Goal: Transaction & Acquisition: Purchase product/service

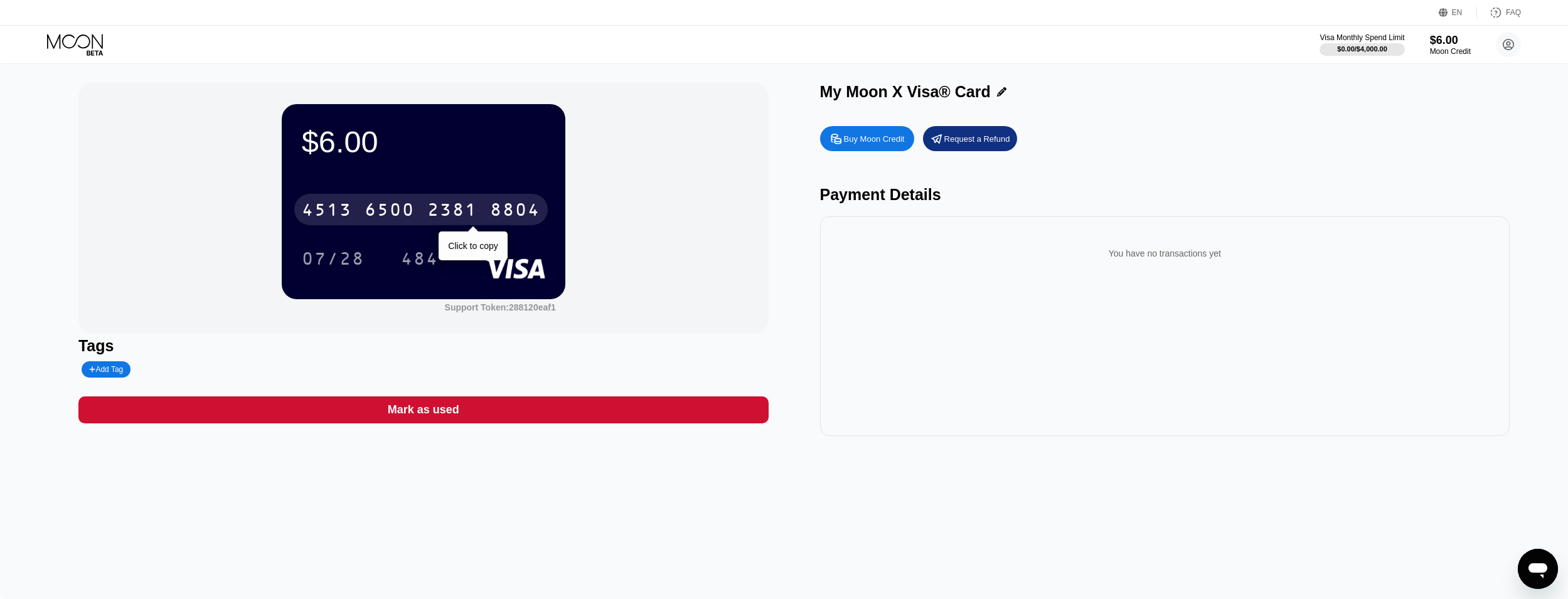
click at [413, 206] on div "6500" at bounding box center [389, 212] width 50 height 20
click at [413, 206] on div "* * * *" at bounding box center [389, 212] width 50 height 20
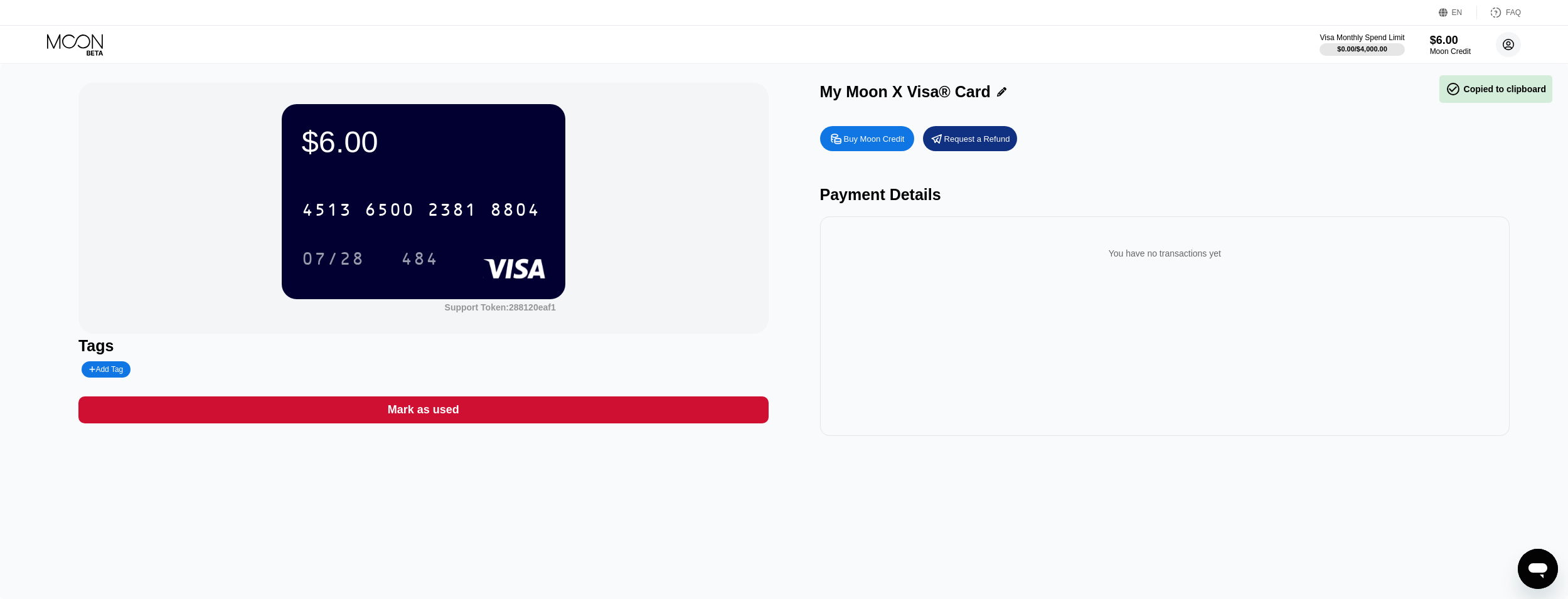
click at [1521, 48] on circle at bounding box center [1508, 44] width 25 height 25
click at [1392, 110] on div "[EMAIL_ADDRESS][DOMAIN_NAME]  Home Settings Support Careers About Us Log out P…" at bounding box center [1452, 193] width 157 height 266
click at [1407, 110] on div "" at bounding box center [1403, 117] width 22 height 15
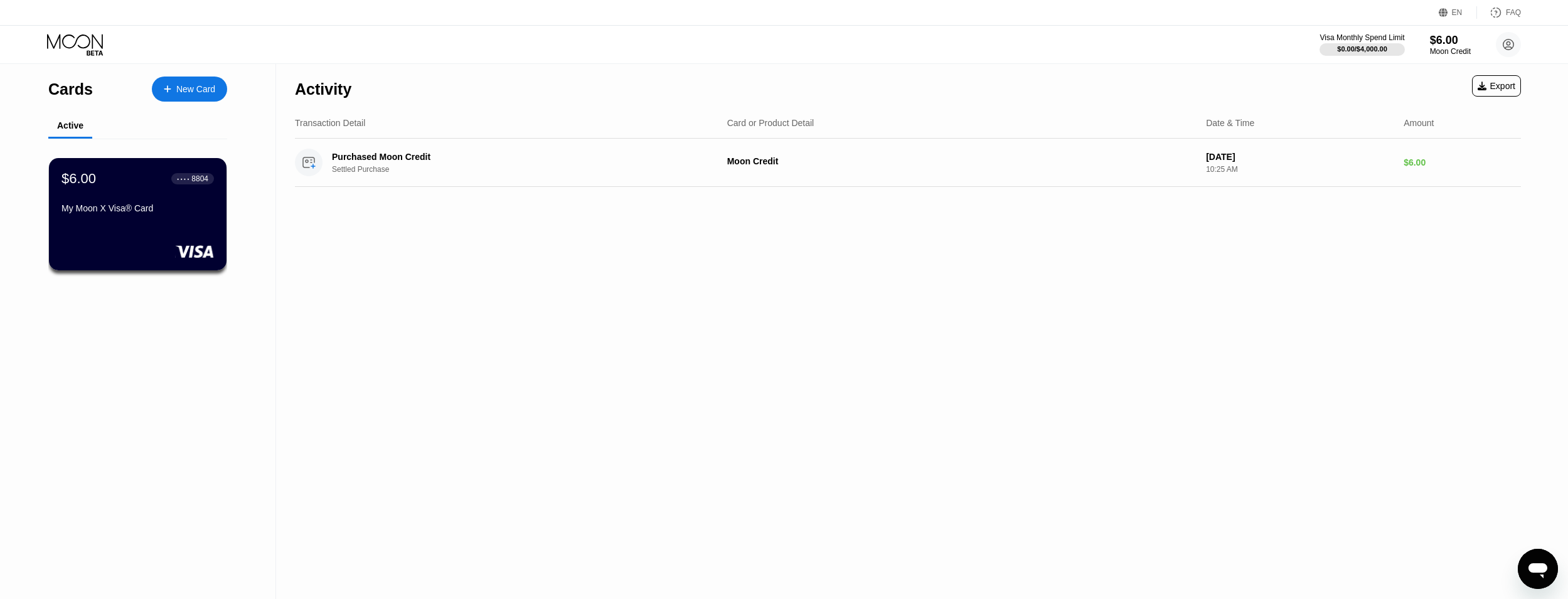
click at [191, 95] on div "New Card" at bounding box center [196, 89] width 39 height 11
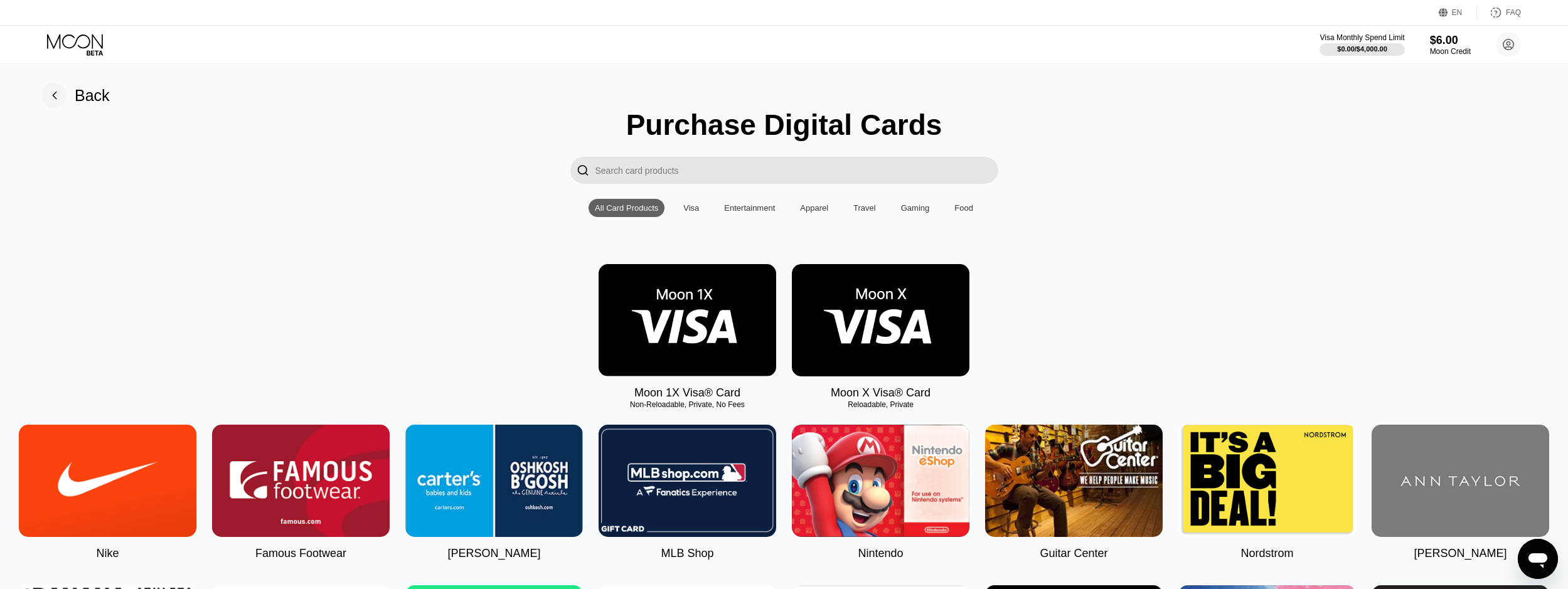
click at [889, 344] on img at bounding box center [880, 321] width 178 height 112
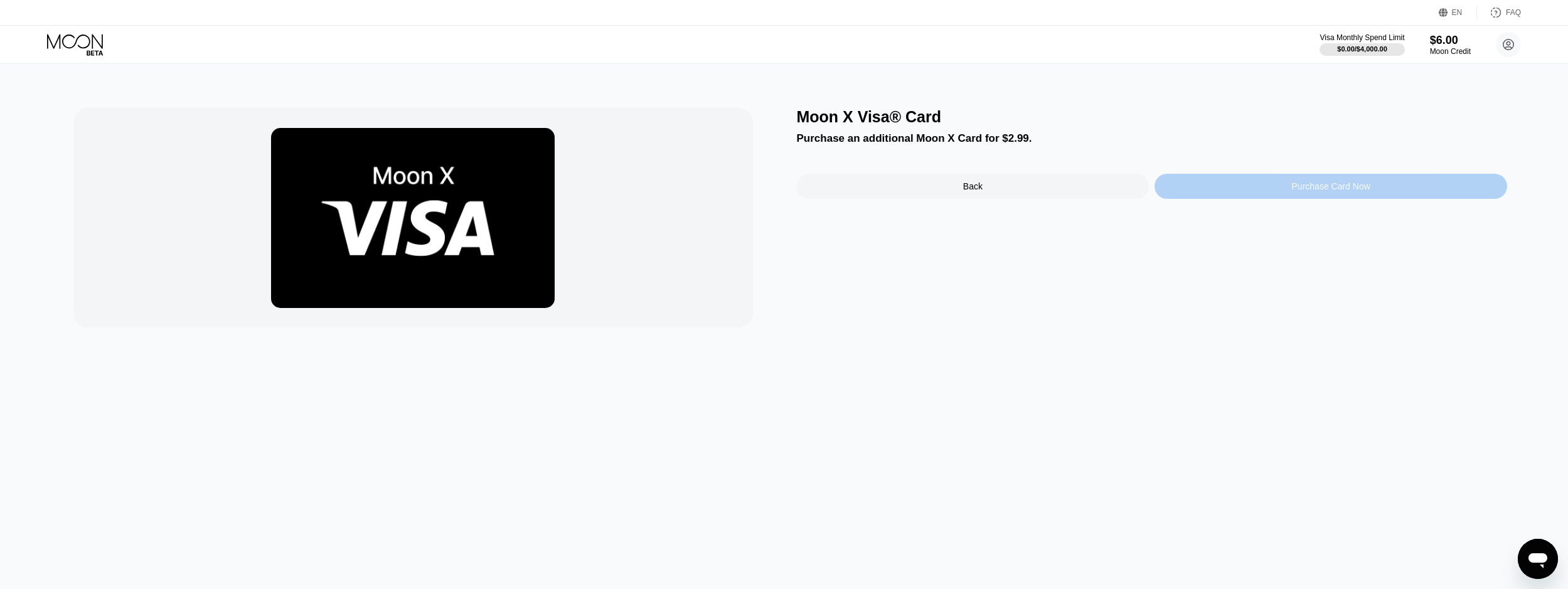
click at [1337, 191] on div "Purchase Card Now" at bounding box center [1331, 186] width 78 height 10
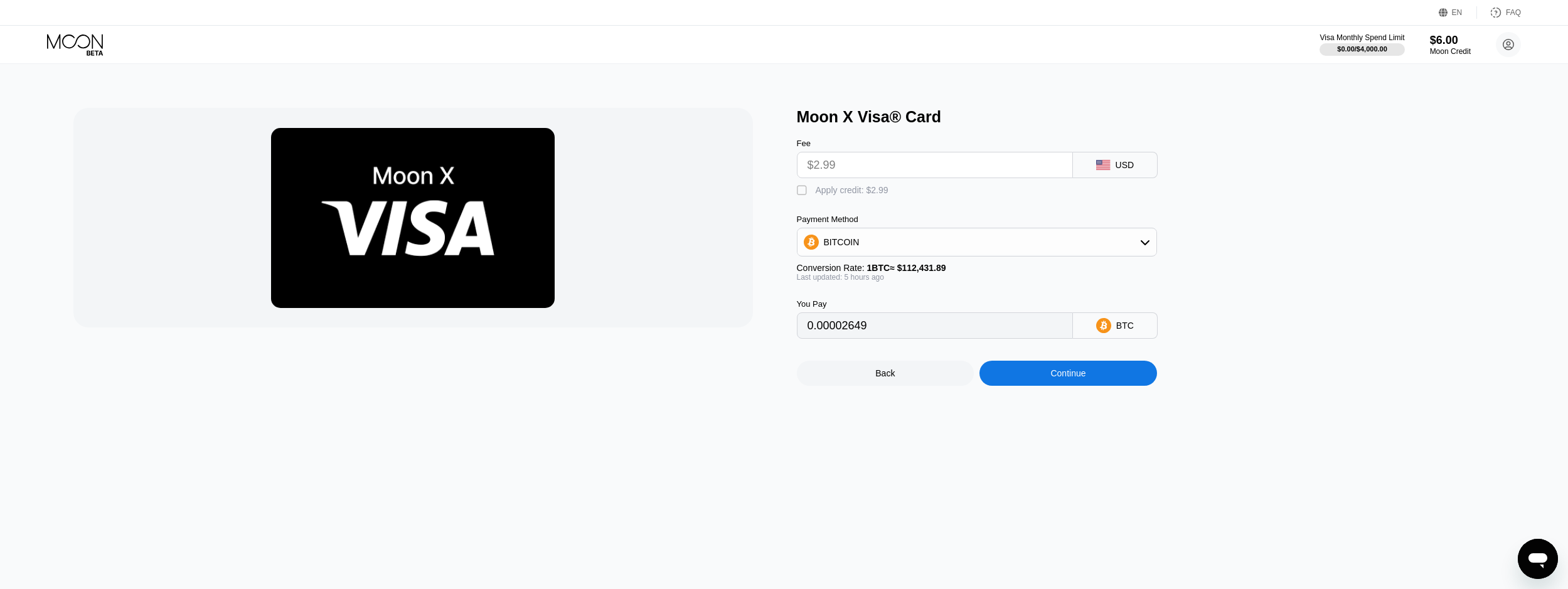
click at [813, 190] on div " Apply credit: $2.99" at bounding box center [846, 191] width 98 height 13
type input "0"
click at [1085, 379] on div "Continue" at bounding box center [1068, 373] width 35 height 10
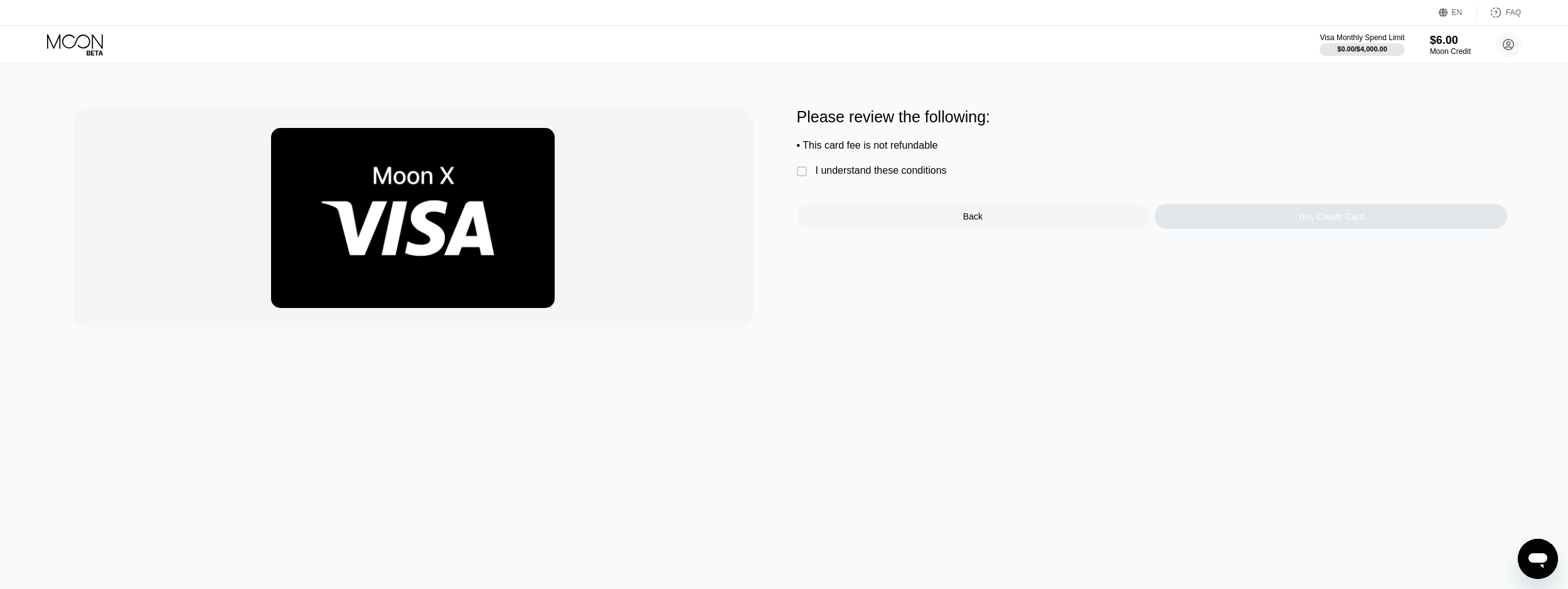
click at [897, 173] on div "I understand these conditions" at bounding box center [881, 170] width 131 height 11
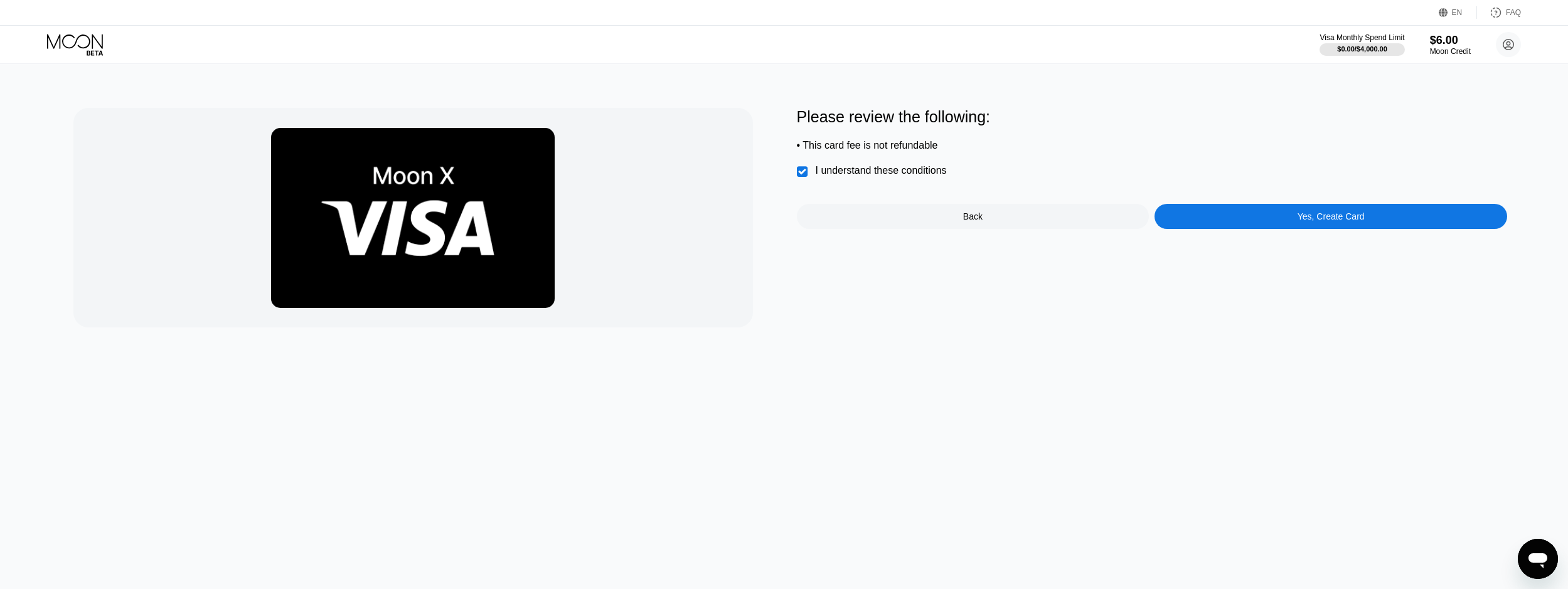
click at [1190, 204] on div "Please review the following: • This card fee is not refundable  I understand t…" at bounding box center [1152, 168] width 711 height 121
click at [1261, 214] on div "Yes, Create Card" at bounding box center [1331, 216] width 353 height 25
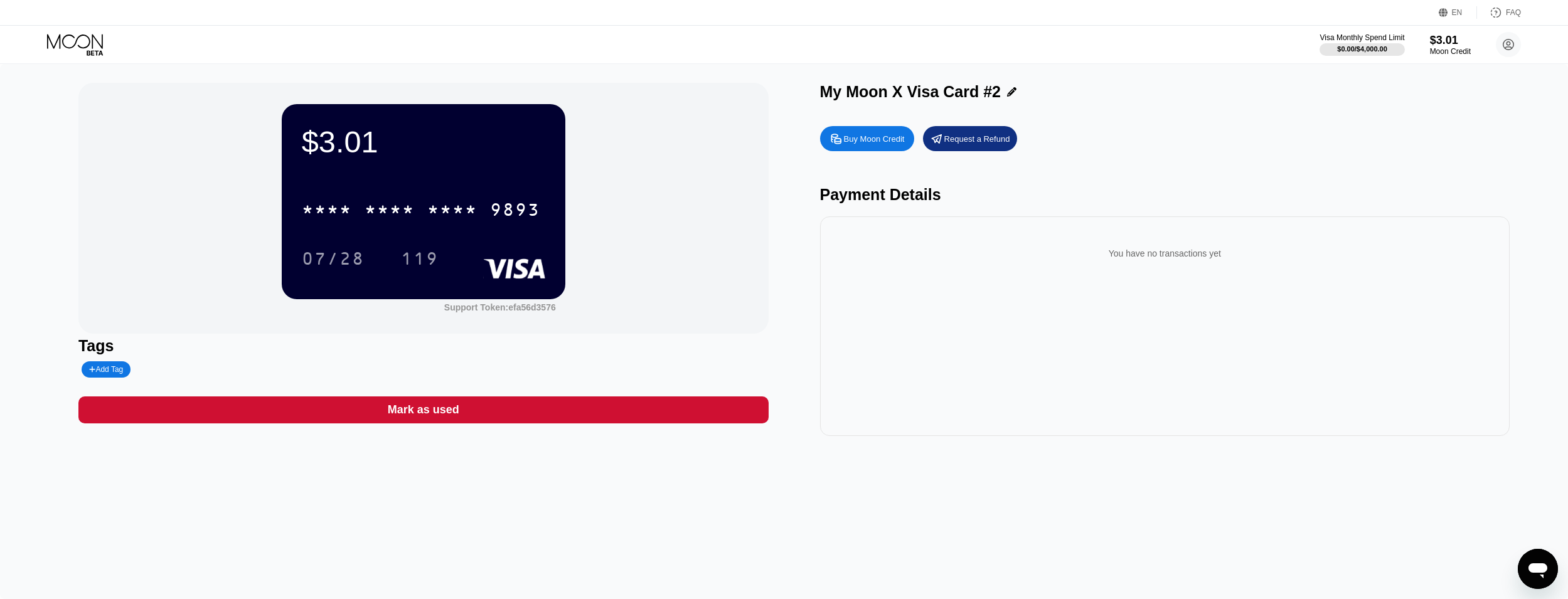
click at [1498, 45] on circle at bounding box center [1508, 44] width 25 height 25
click at [1446, 110] on div " Home" at bounding box center [1452, 117] width 119 height 15
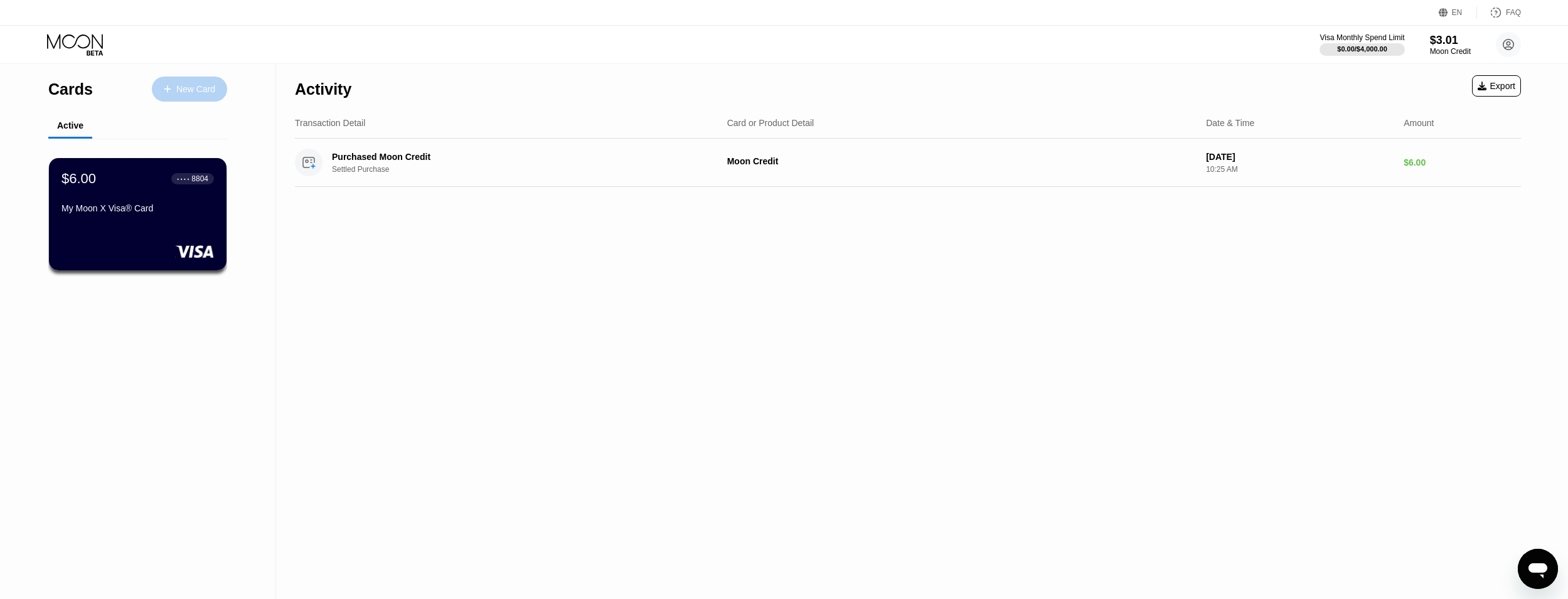
click at [218, 87] on div "New Card" at bounding box center [189, 89] width 75 height 25
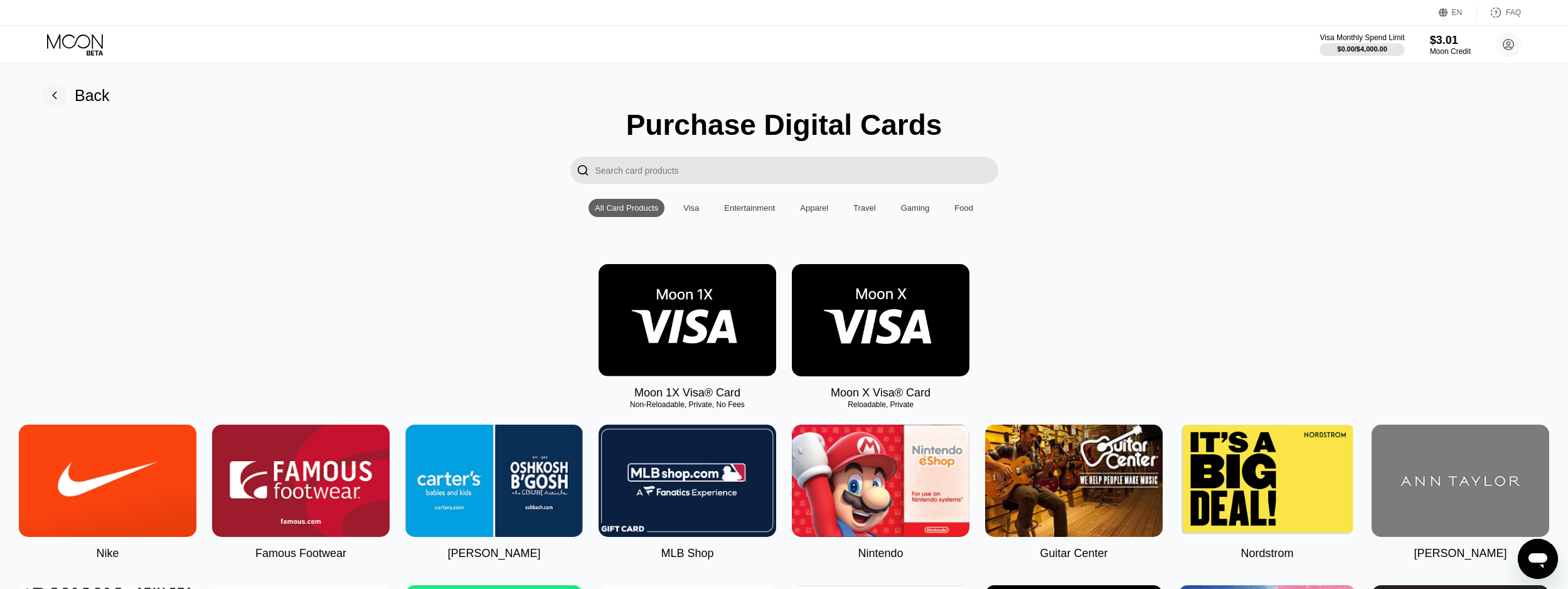
click at [817, 300] on img at bounding box center [880, 321] width 178 height 112
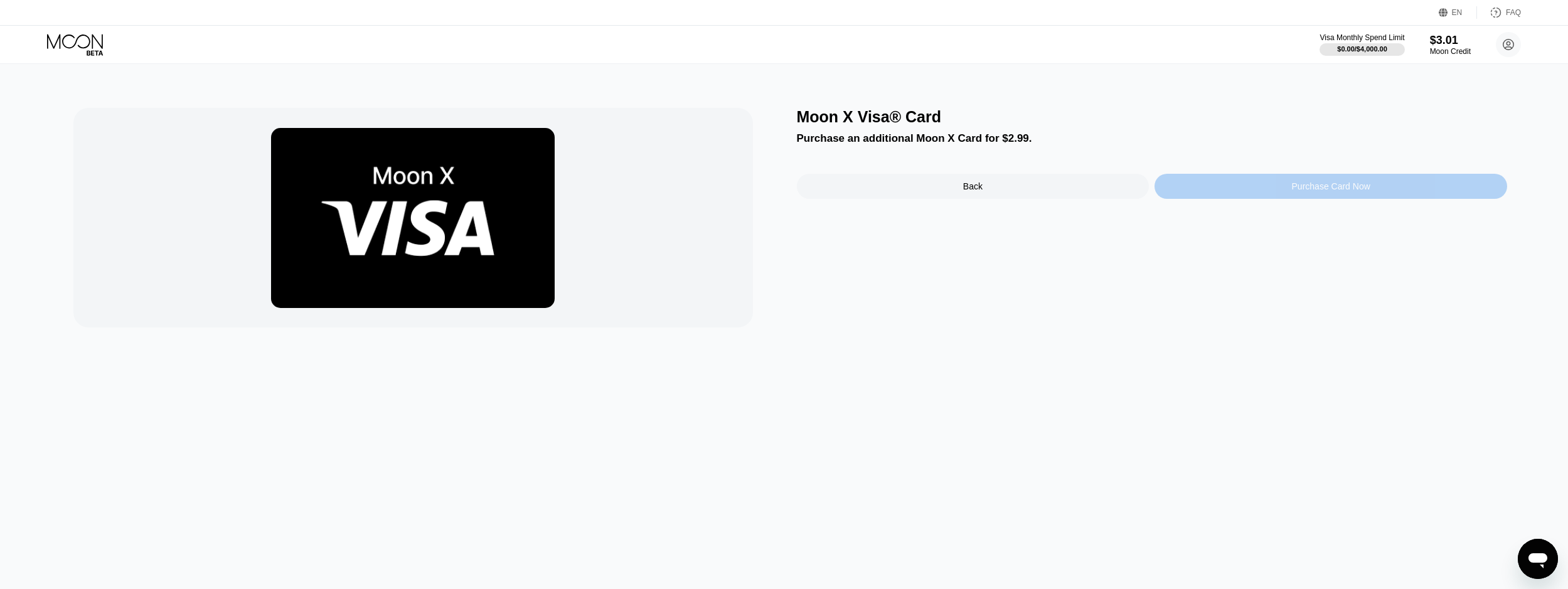
click at [1302, 199] on div "Purchase Card Now" at bounding box center [1331, 186] width 353 height 25
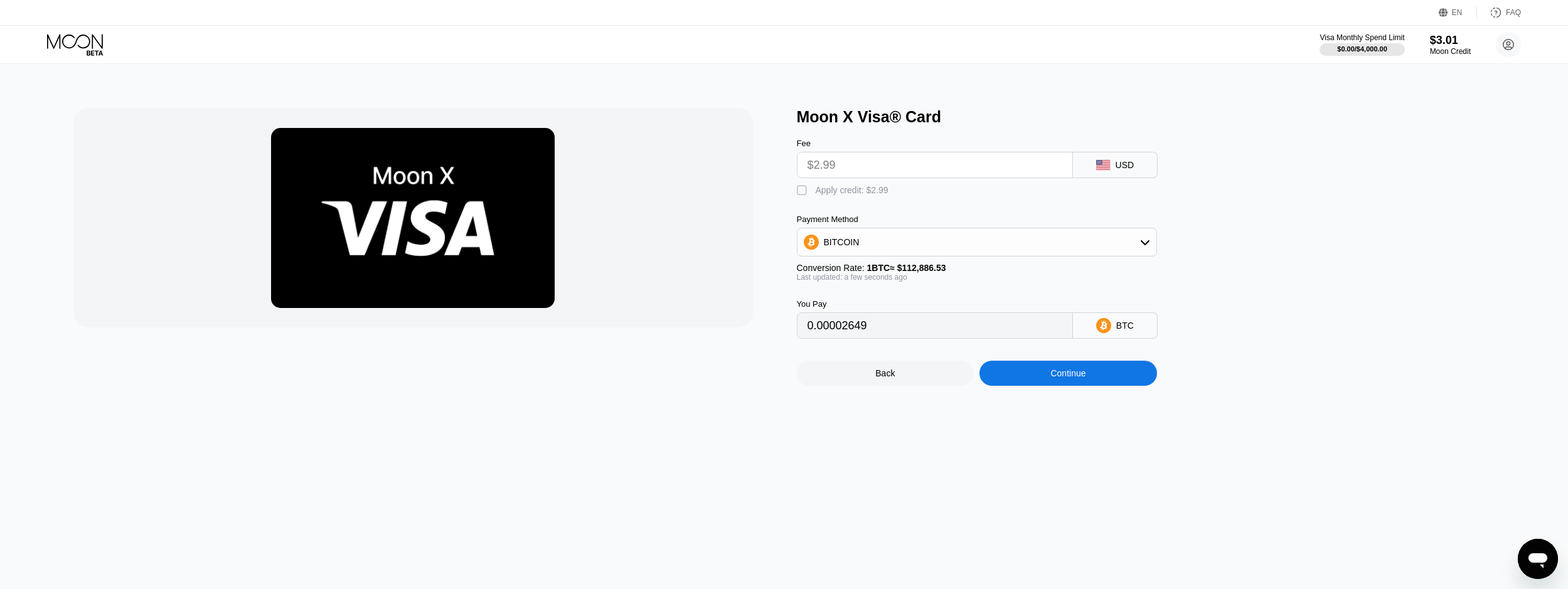
click at [831, 204] on div "Fee $2.99 USD  Apply credit: $2.99 Payment Method BITCOIN Conversion Rate: 1 B…" at bounding box center [998, 233] width 402 height 213
click at [831, 195] on div "Apply credit: $2.99" at bounding box center [852, 190] width 73 height 10
type input "0"
click at [1054, 379] on div "Continue" at bounding box center [1068, 373] width 35 height 10
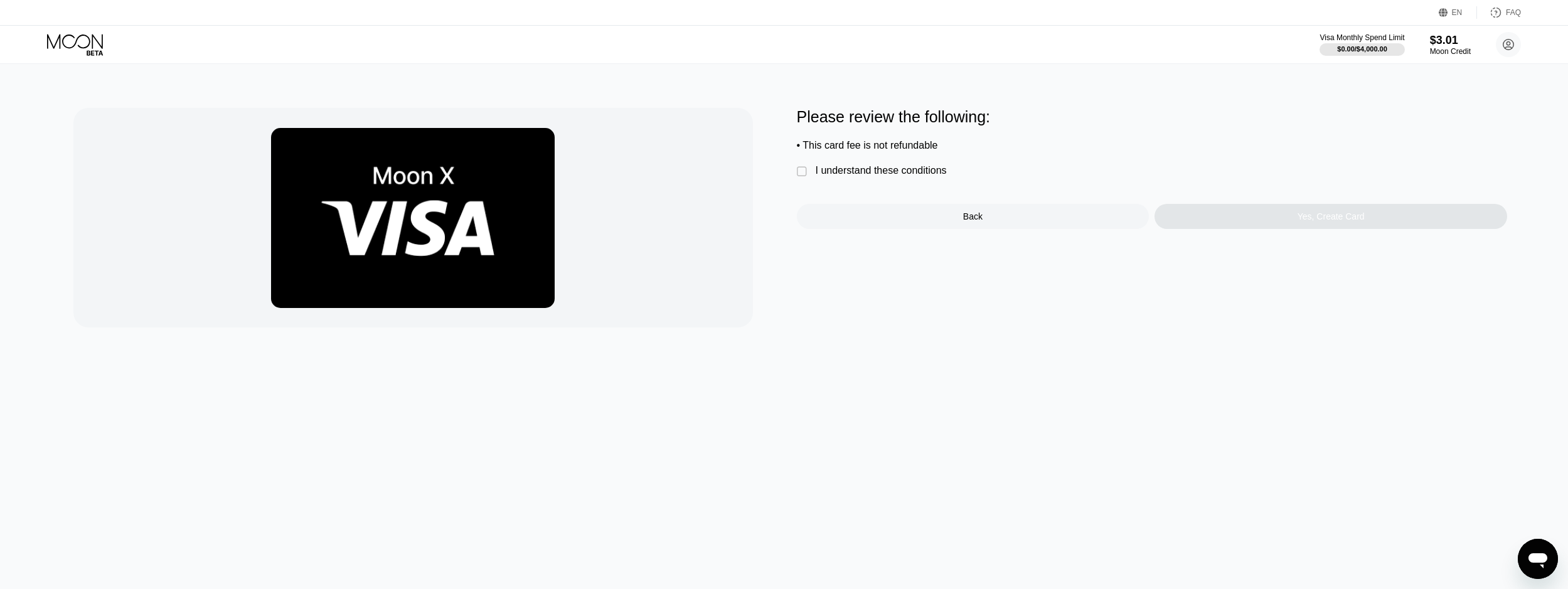
click at [832, 193] on div "Please review the following: • This card fee is not refundable  I understand t…" at bounding box center [1152, 168] width 711 height 121
click at [832, 179] on div " I understand these conditions" at bounding box center [875, 171] width 156 height 13
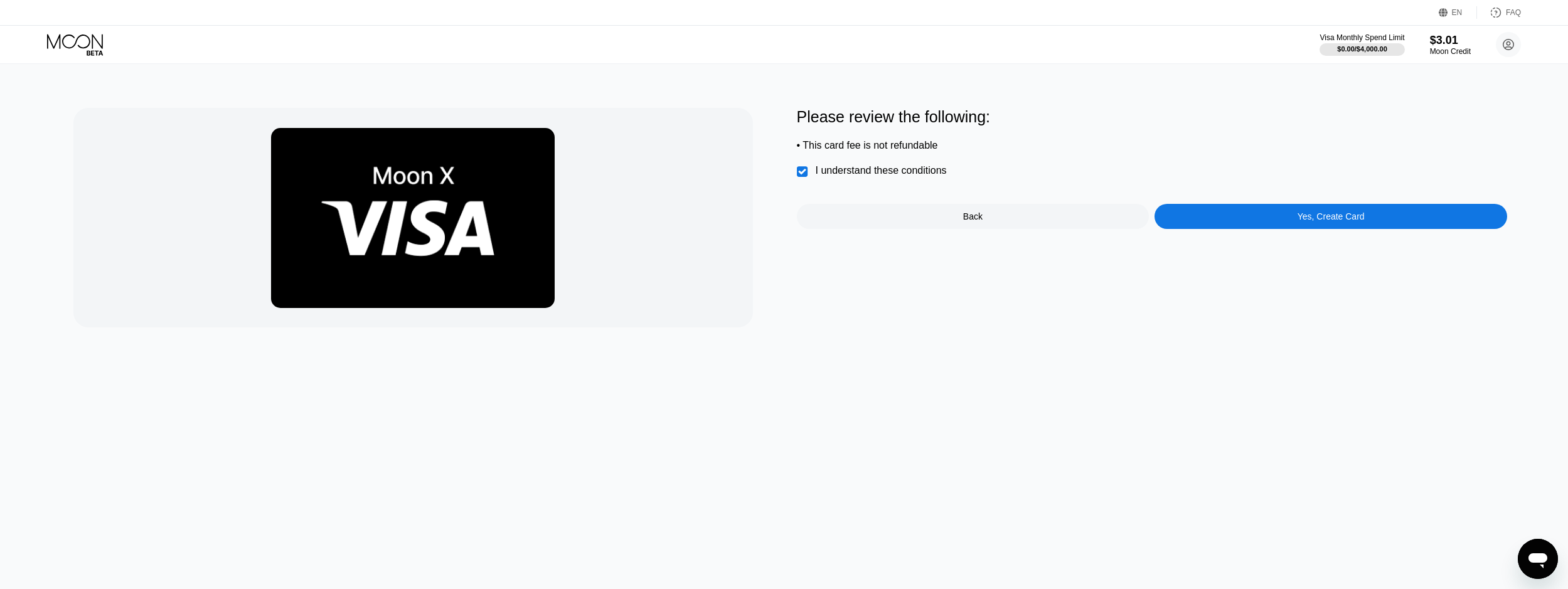
click at [1362, 222] on div "Yes, Create Card" at bounding box center [1331, 216] width 67 height 10
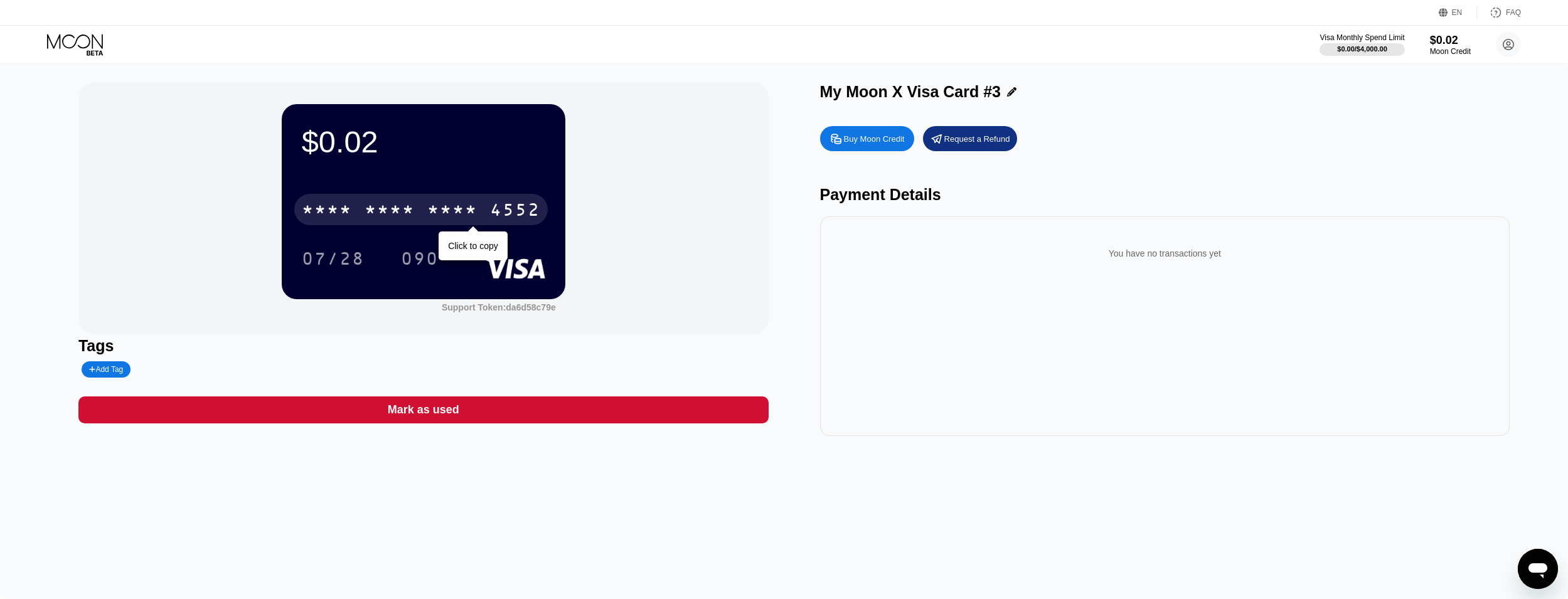
click at [452, 214] on div "* * * *" at bounding box center [452, 212] width 50 height 20
click at [452, 214] on div "2533" at bounding box center [452, 212] width 50 height 20
click at [460, 222] on div "* * * *" at bounding box center [452, 212] width 50 height 20
click at [453, 217] on div "2533" at bounding box center [452, 212] width 50 height 20
click at [414, 216] on div "* * * *" at bounding box center [389, 212] width 50 height 20
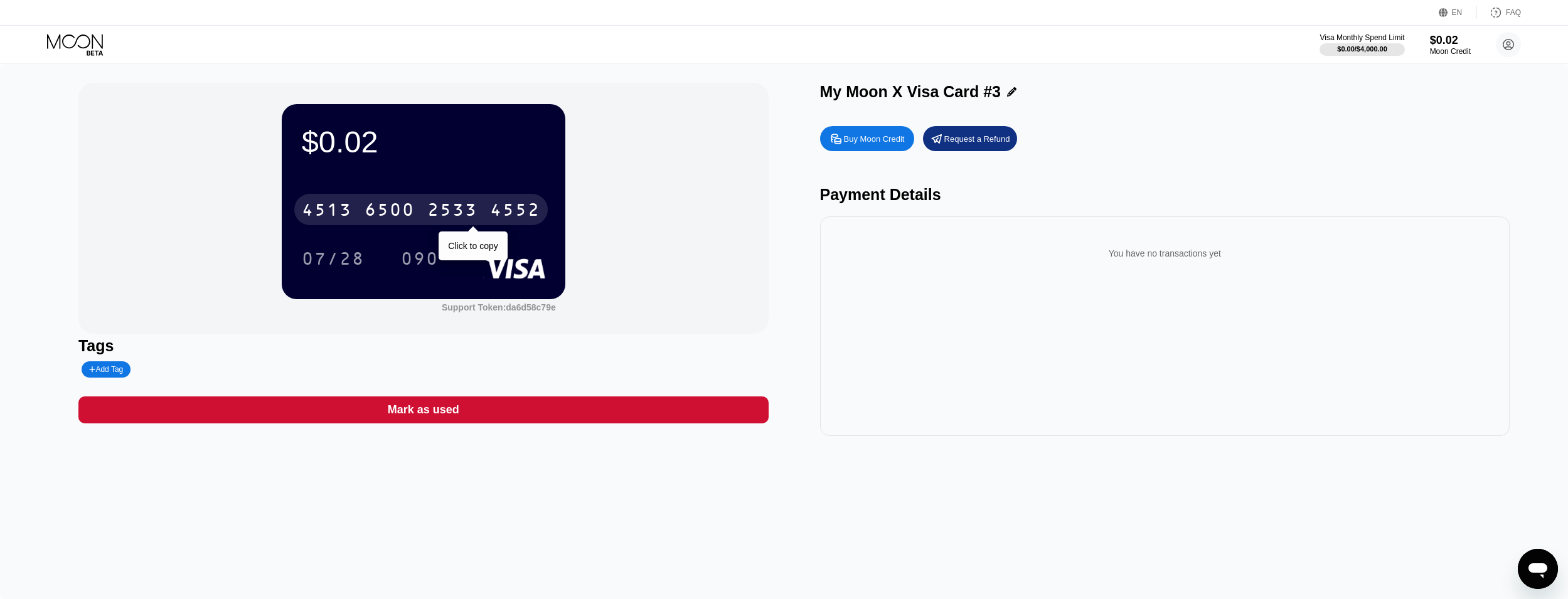
click at [429, 216] on div "2533" at bounding box center [452, 212] width 50 height 20
click at [501, 219] on div "4552" at bounding box center [515, 212] width 50 height 20
click at [447, 212] on div "2533" at bounding box center [452, 212] width 50 height 20
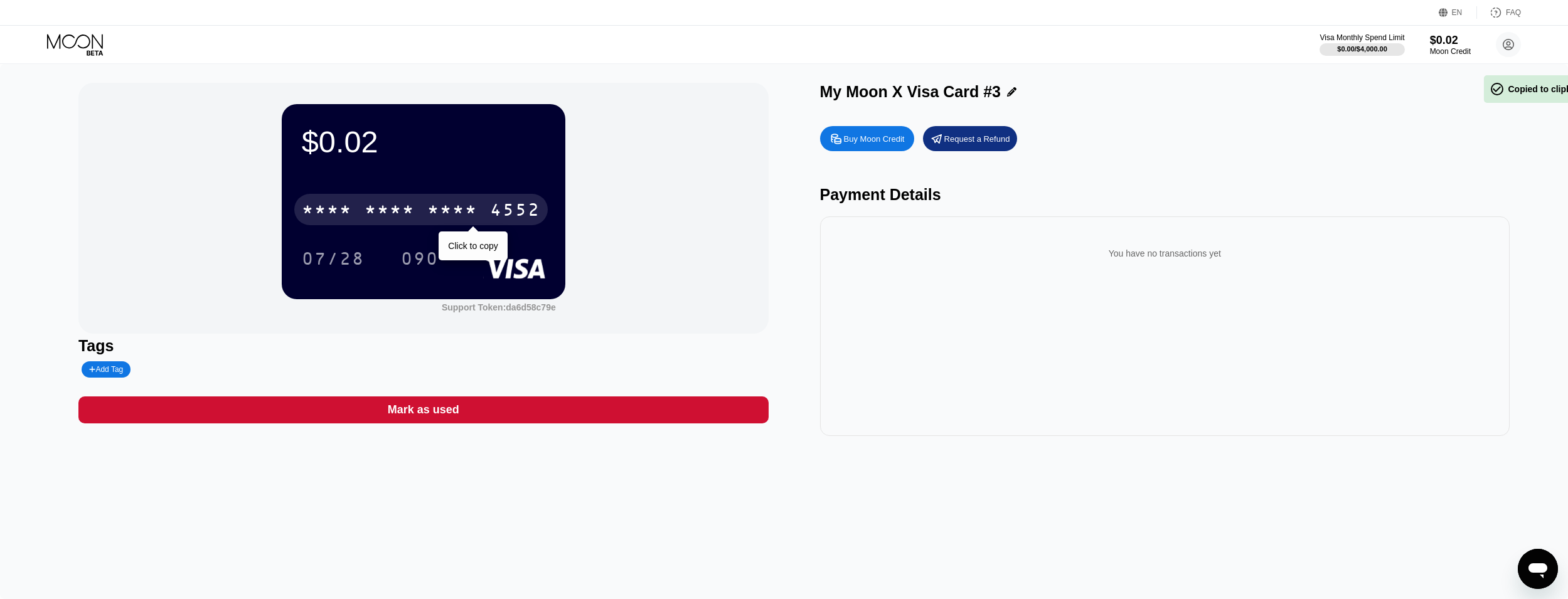
click at [447, 212] on div "* * * *" at bounding box center [452, 212] width 50 height 20
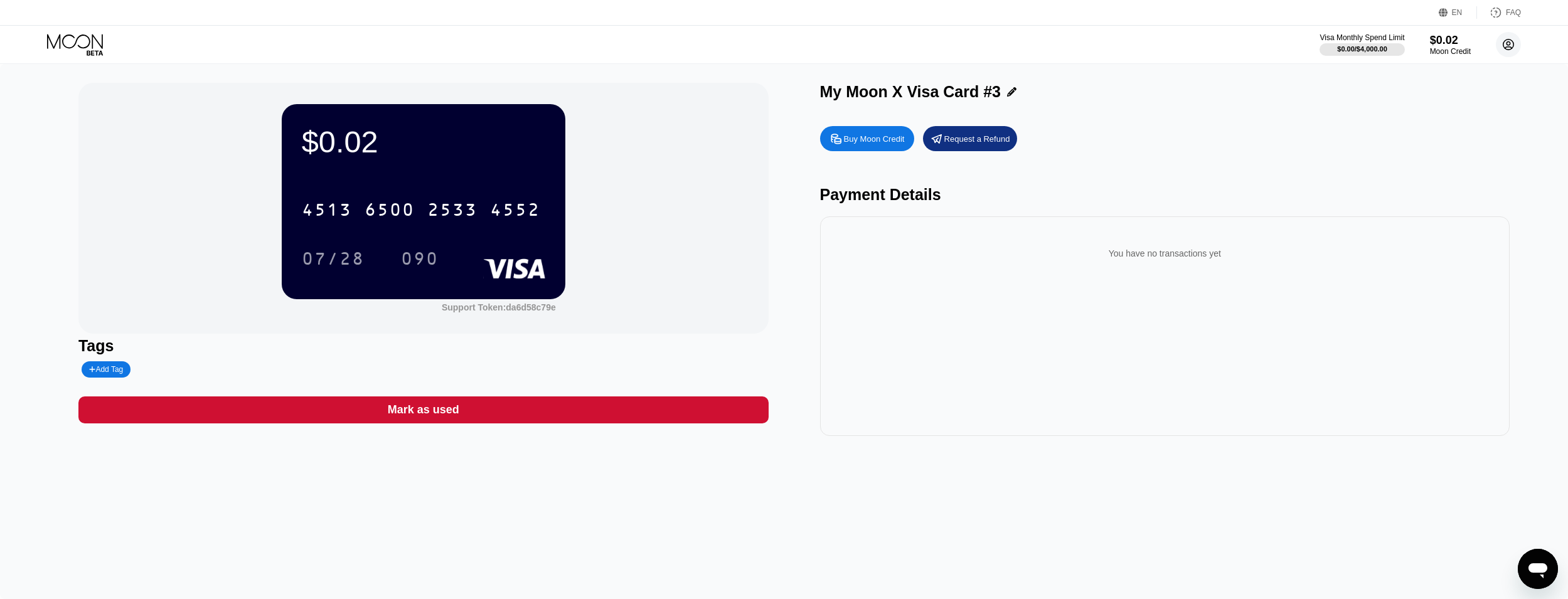
click at [1505, 45] on circle at bounding box center [1508, 44] width 25 height 25
click at [1415, 112] on div "Home" at bounding box center [1425, 117] width 23 height 10
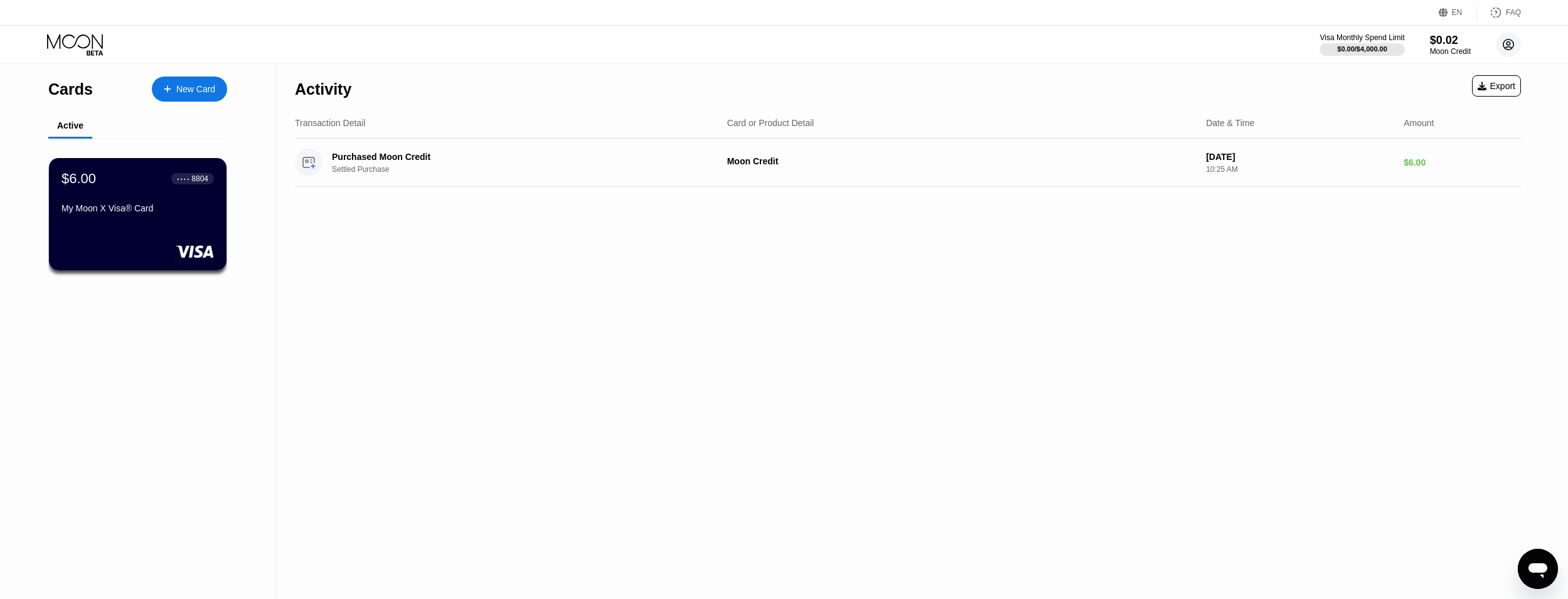
click at [1515, 40] on circle at bounding box center [1508, 44] width 25 height 25
click at [1433, 112] on div "Home" at bounding box center [1425, 117] width 23 height 10
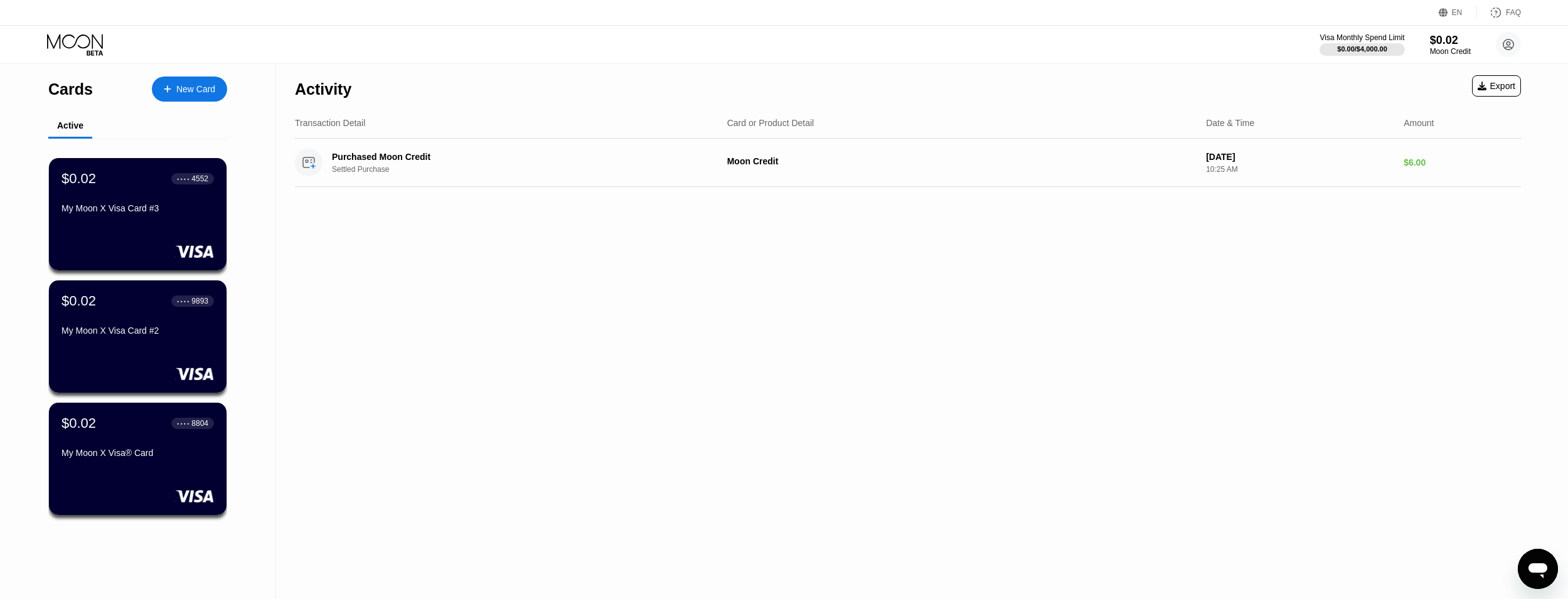
click at [185, 207] on div "$0.02 ● ● ● ● 4552 My Moon X Visa Card #3" at bounding box center [138, 194] width 153 height 48
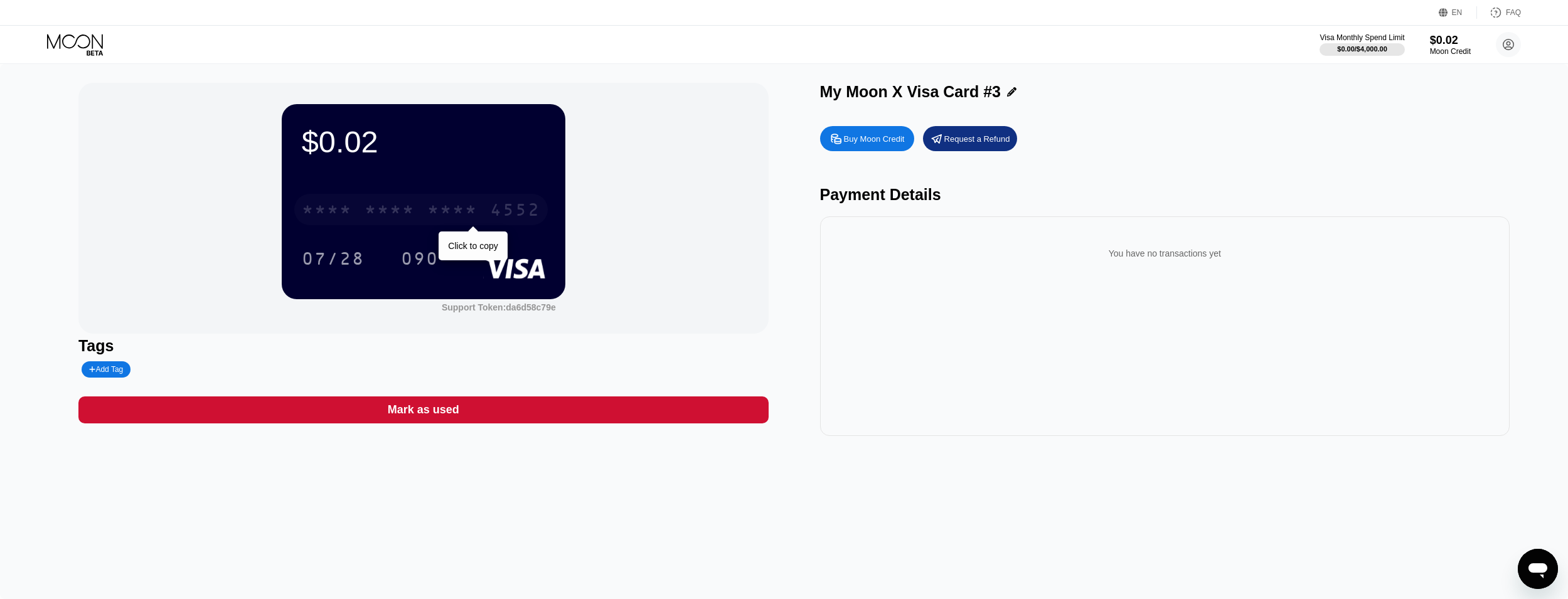
click at [533, 204] on div "4552" at bounding box center [515, 212] width 50 height 20
click at [447, 222] on div "2533" at bounding box center [452, 212] width 50 height 20
click at [447, 222] on div "* * * *" at bounding box center [452, 212] width 50 height 20
click at [427, 218] on div "2533" at bounding box center [452, 212] width 50 height 20
click at [427, 218] on div "* * * *" at bounding box center [452, 212] width 50 height 20
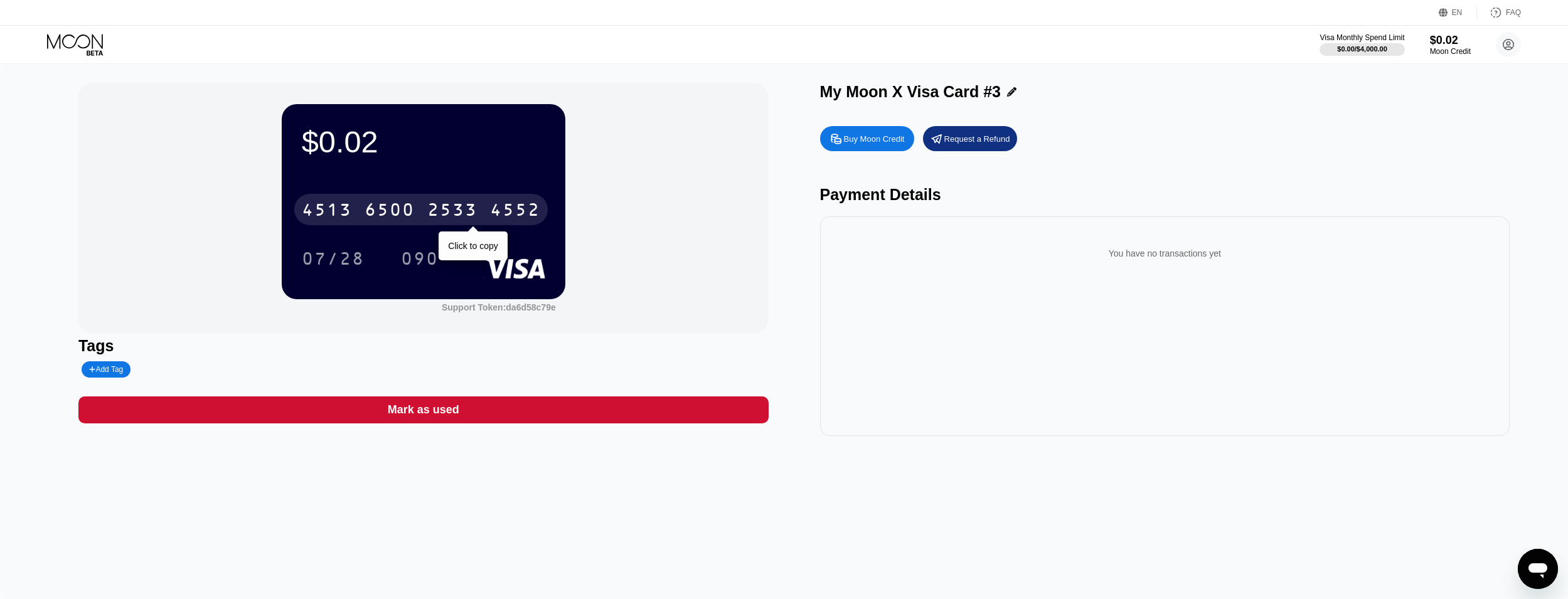
click at [398, 214] on div "6500" at bounding box center [389, 212] width 50 height 20
click at [398, 214] on div "* * * *" at bounding box center [389, 212] width 50 height 20
click at [460, 222] on div "2533" at bounding box center [452, 212] width 50 height 20
click at [458, 222] on div "* * * *" at bounding box center [452, 212] width 50 height 20
click at [1514, 43] on circle at bounding box center [1508, 44] width 25 height 25
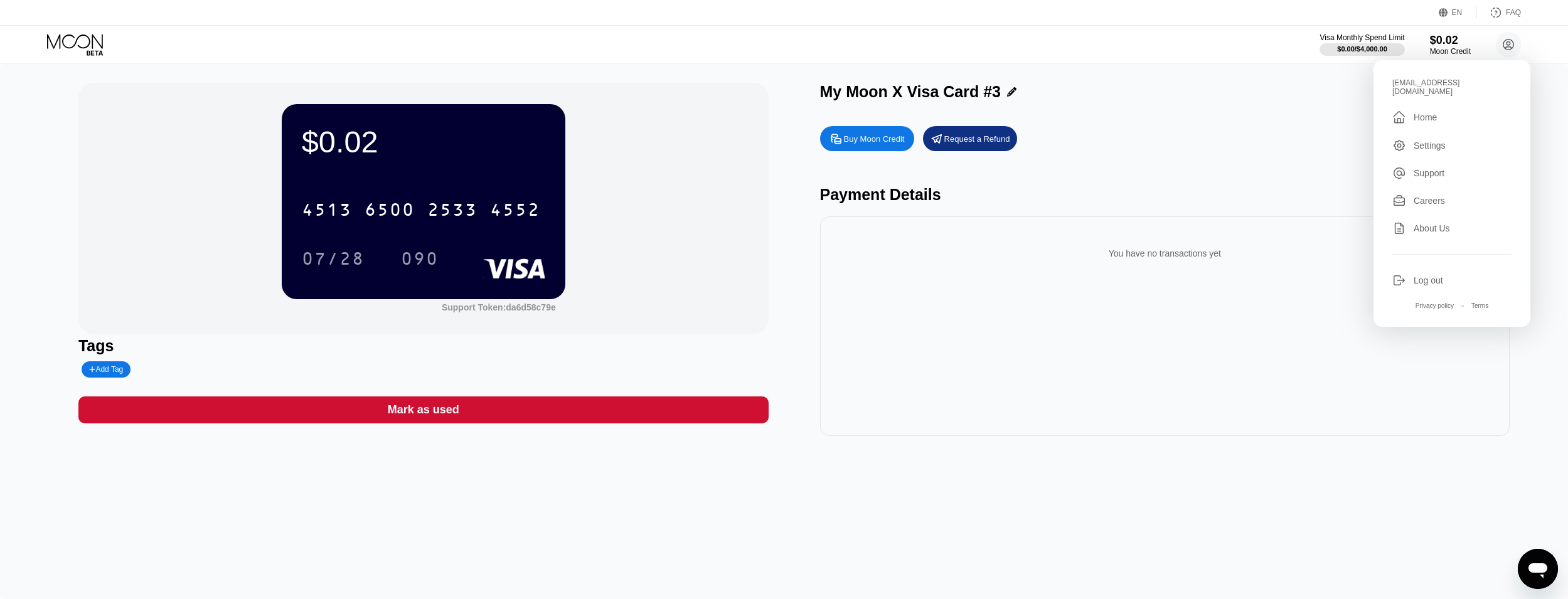
click at [1458, 110] on div " Home" at bounding box center [1452, 117] width 119 height 15
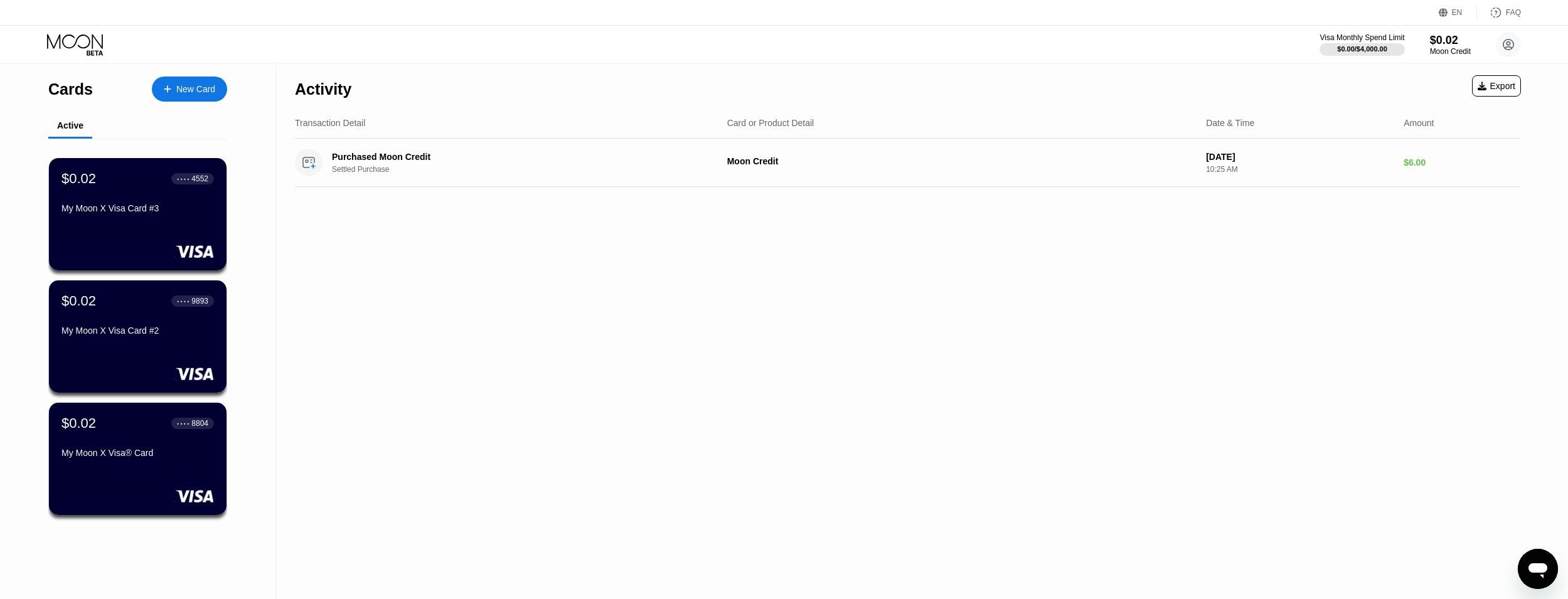
click at [206, 472] on div "$0.02 ● ● ● ● 8804 My Moon X Visa® Card" at bounding box center [137, 459] width 178 height 112
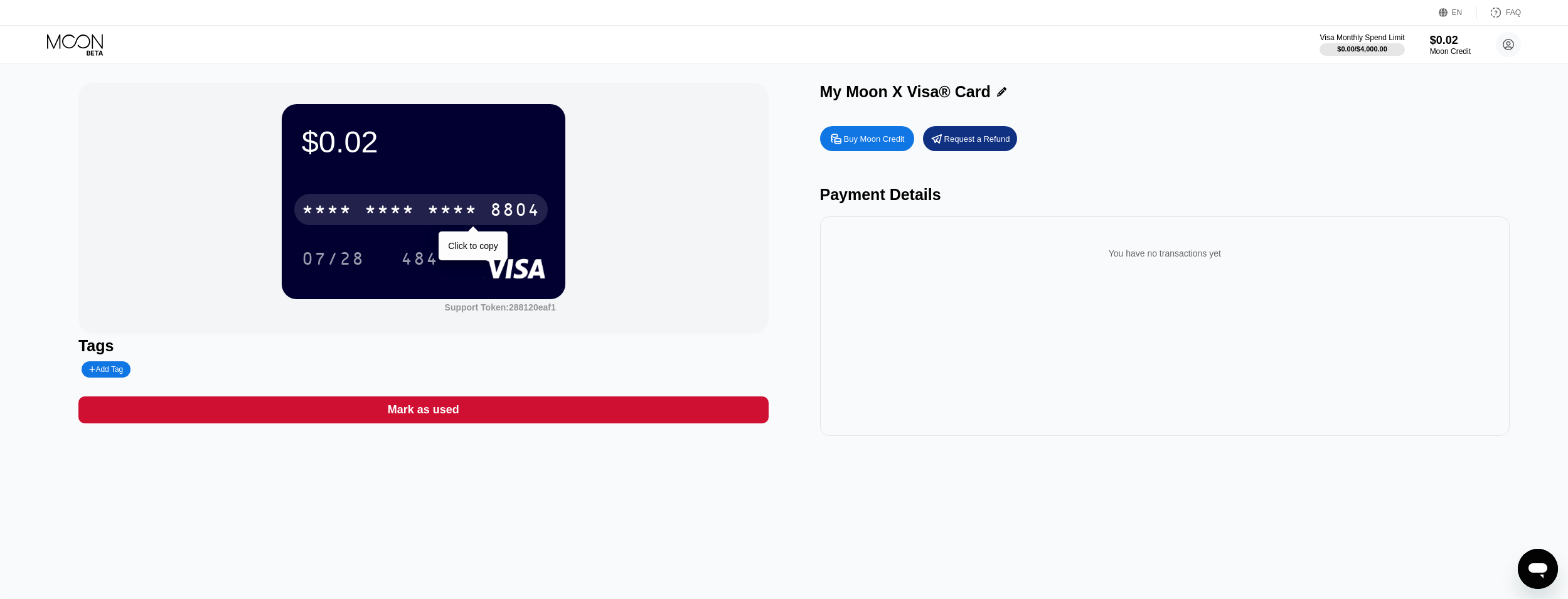
click at [460, 201] on div "* * * * * * * * * * * * 8804" at bounding box center [421, 210] width 254 height 31
click at [460, 201] on div "[CREDIT_CARD_NUMBER]" at bounding box center [421, 210] width 254 height 31
click at [460, 201] on div "* * * * * * * * * * * * 8804" at bounding box center [421, 210] width 254 height 31
click at [412, 221] on div "6500" at bounding box center [389, 212] width 50 height 20
click at [412, 221] on div "* * * *" at bounding box center [389, 212] width 50 height 20
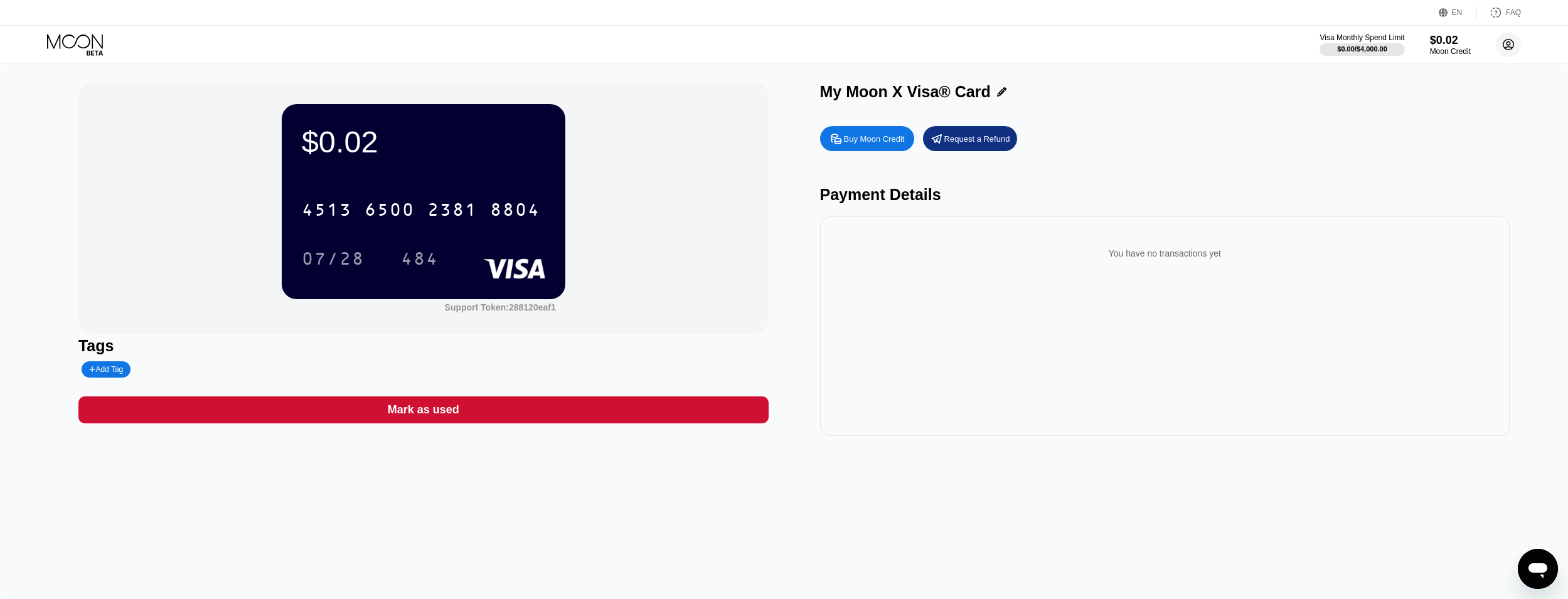
click at [1502, 44] on circle at bounding box center [1508, 44] width 25 height 25
click at [1421, 118] on div "[EMAIL_ADDRESS][DOMAIN_NAME]  Home Settings Support Careers About Us Log out P…" at bounding box center [1452, 193] width 157 height 266
click at [1437, 110] on div " Home" at bounding box center [1452, 117] width 119 height 15
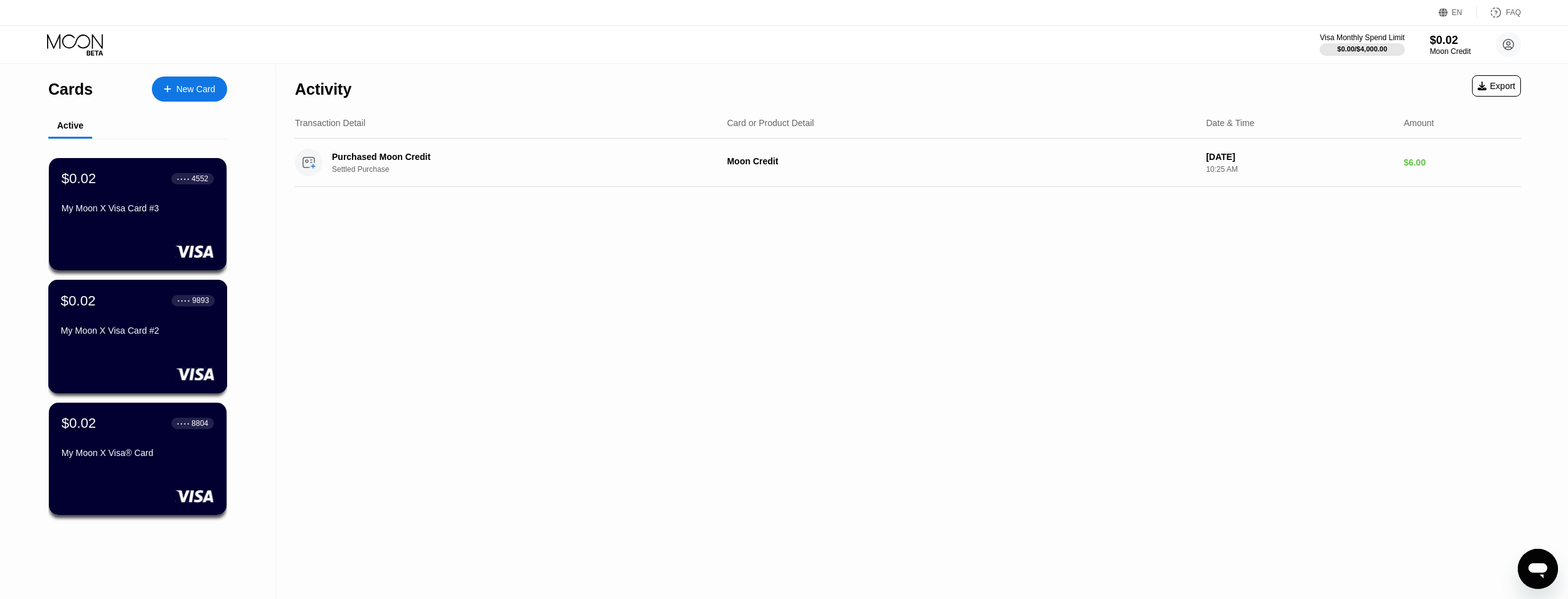
click at [177, 335] on div "My Moon X Visa Card #2" at bounding box center [137, 331] width 153 height 10
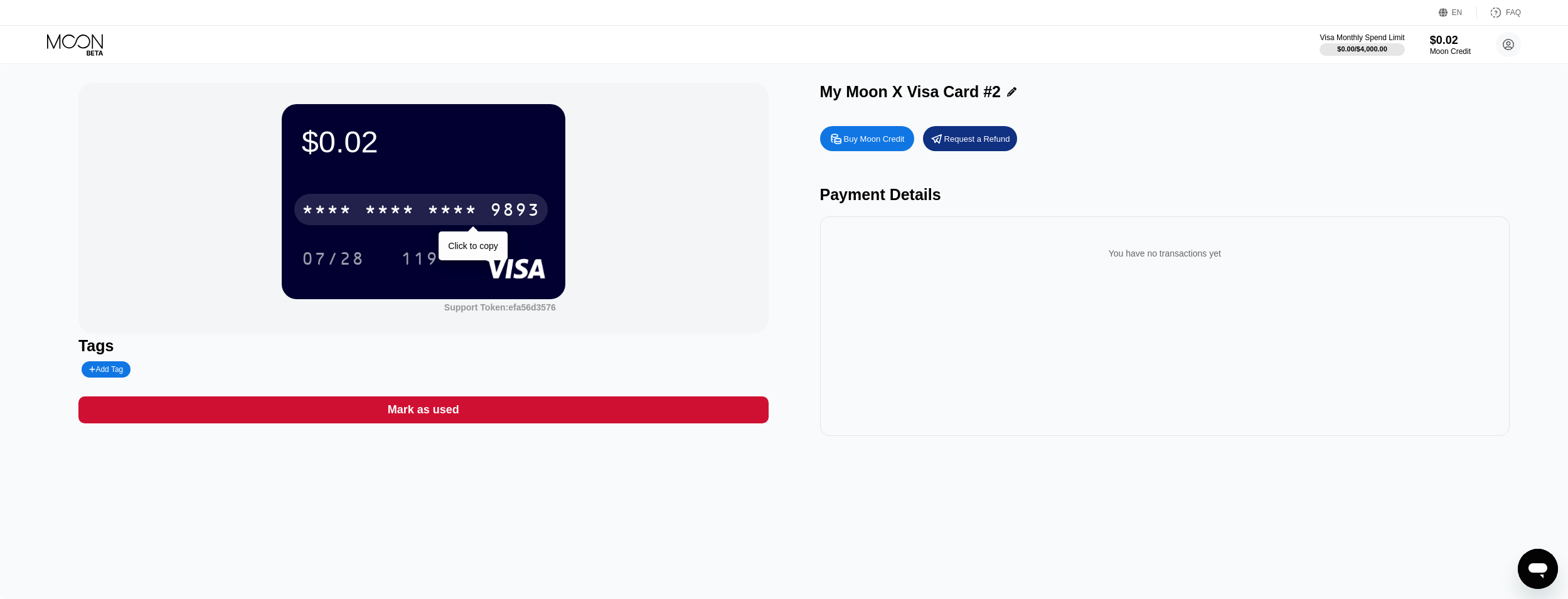
click at [467, 208] on div "* * * *" at bounding box center [452, 212] width 50 height 20
click at [492, 208] on div "9893" at bounding box center [515, 212] width 50 height 20
